Goal: Task Accomplishment & Management: Manage account settings

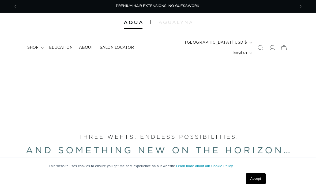
click at [272, 47] on span at bounding box center [272, 48] width 12 height 12
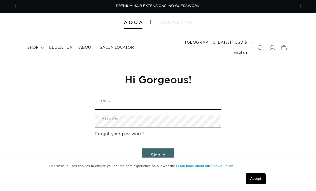
click at [185, 97] on input "Email" at bounding box center [157, 103] width 125 height 12
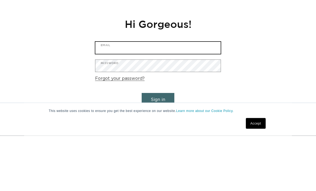
scroll to position [0, 255]
